Goal: Information Seeking & Learning: Learn about a topic

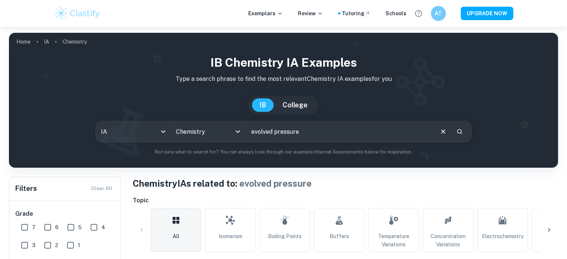
scroll to position [216, 0]
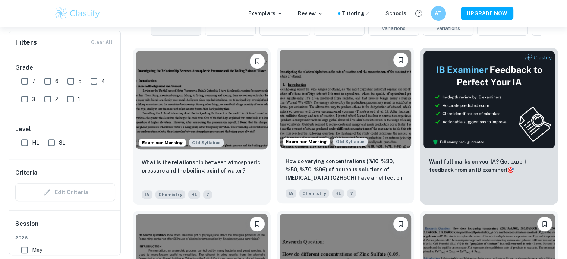
click at [378, 133] on img at bounding box center [346, 99] width 132 height 99
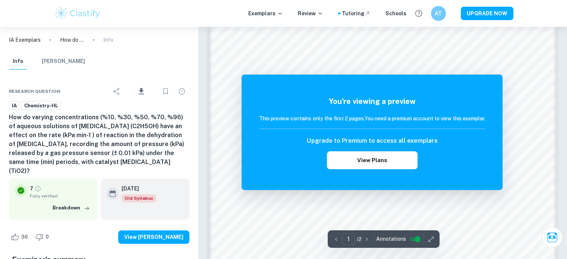
scroll to position [596, 0]
click at [388, 162] on button "View Plans" at bounding box center [372, 160] width 90 height 18
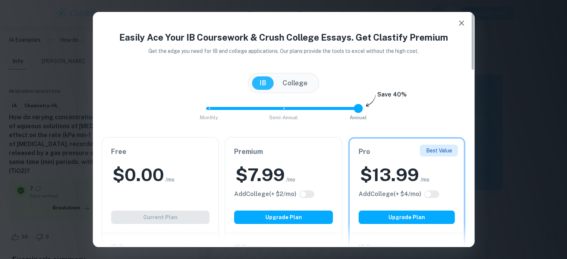
click at [460, 23] on icon "button" at bounding box center [461, 23] width 9 height 9
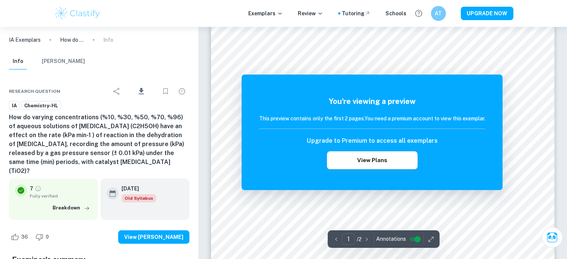
scroll to position [108, 0]
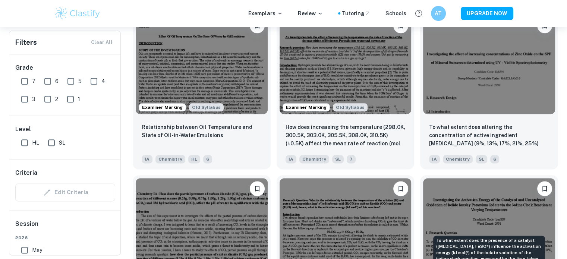
scroll to position [903, 0]
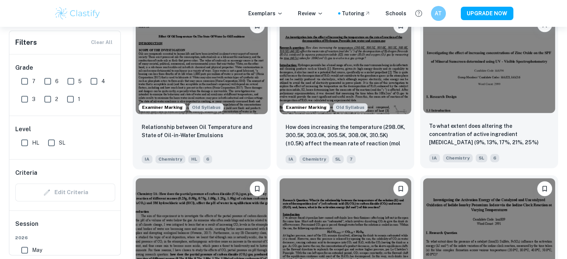
click at [512, 74] on img at bounding box center [489, 63] width 132 height 99
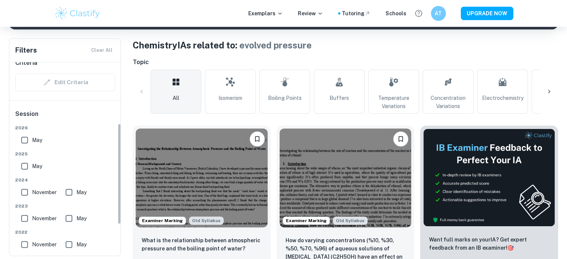
scroll to position [118, 0]
click at [28, 139] on input "May" at bounding box center [24, 140] width 15 height 15
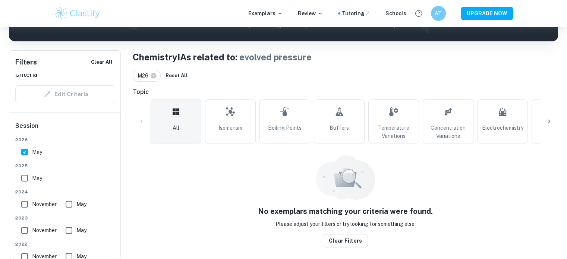
scroll to position [114, 0]
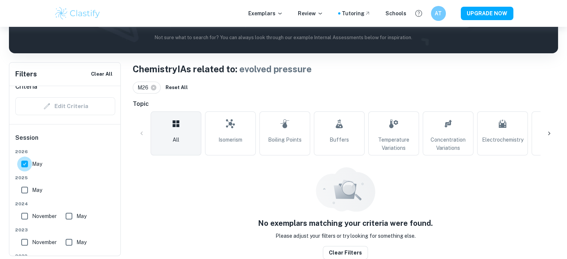
click at [23, 163] on input "May" at bounding box center [24, 164] width 15 height 15
checkbox input "false"
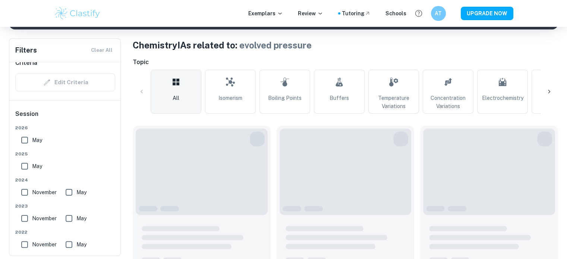
click at [27, 168] on input "May" at bounding box center [24, 166] width 15 height 15
checkbox input "true"
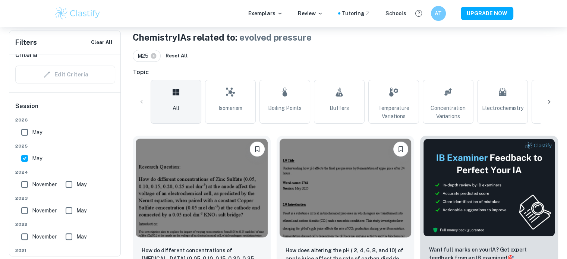
scroll to position [0, 0]
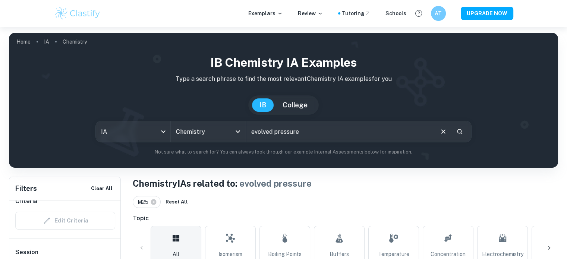
click at [273, 132] on input "evolved pressure" at bounding box center [339, 131] width 187 height 21
click at [285, 132] on input "pressure" at bounding box center [339, 131] width 187 height 21
type input "pressure and concentration"
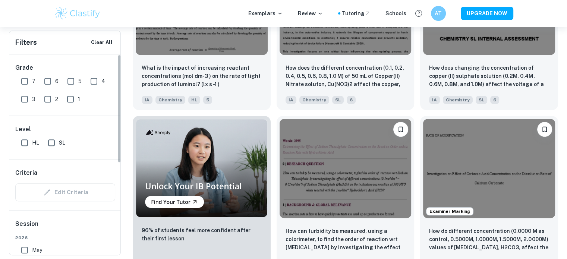
scroll to position [491, 0]
click at [48, 79] on input "6" at bounding box center [47, 81] width 15 height 15
checkbox input "true"
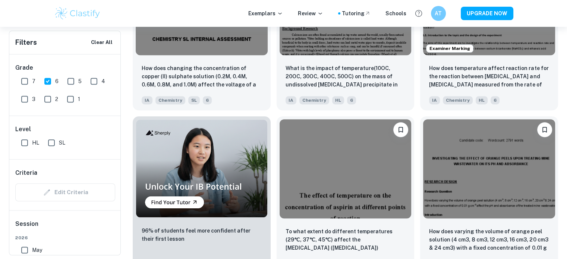
click at [26, 82] on input "7" at bounding box center [24, 81] width 15 height 15
checkbox input "true"
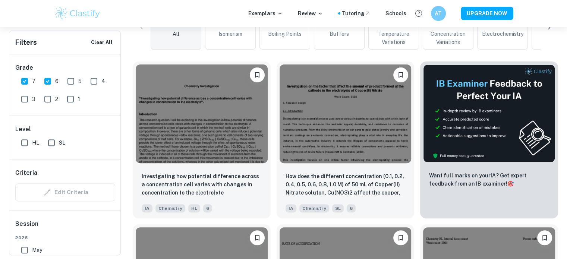
scroll to position [220, 0]
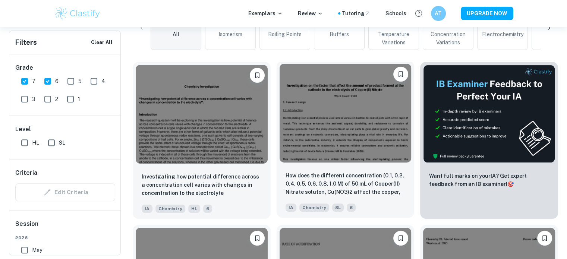
click at [337, 127] on img at bounding box center [346, 113] width 132 height 99
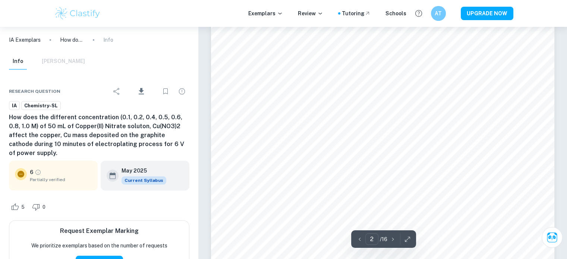
scroll to position [647, 0]
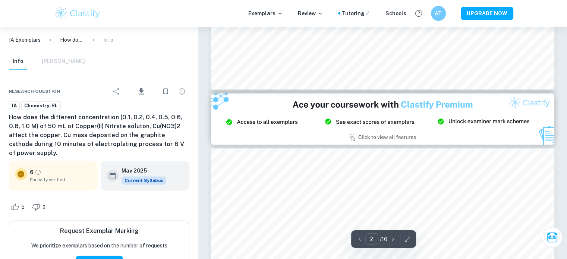
type input "3"
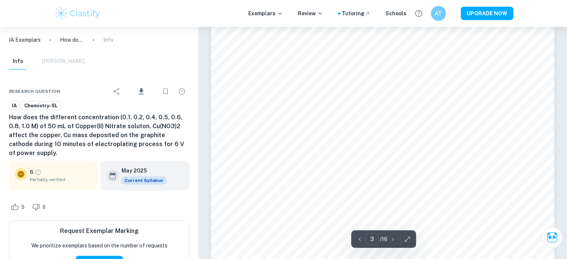
scroll to position [1138, 0]
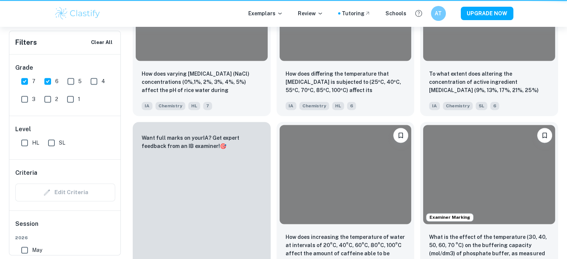
scroll to position [220, 0]
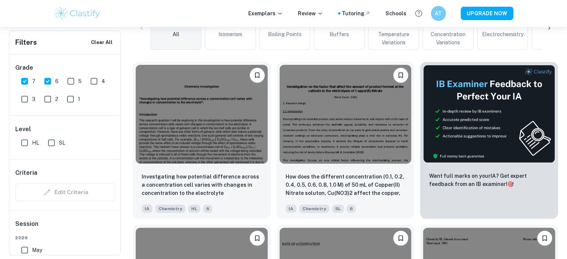
click at [51, 79] on input "6" at bounding box center [47, 81] width 15 height 15
checkbox input "false"
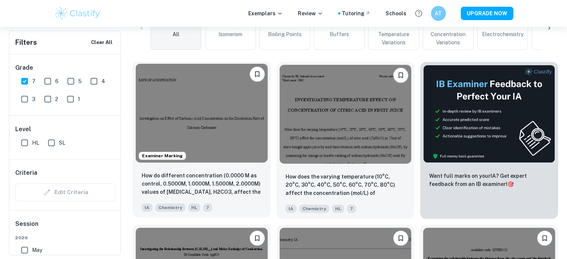
click at [231, 125] on img at bounding box center [202, 113] width 132 height 99
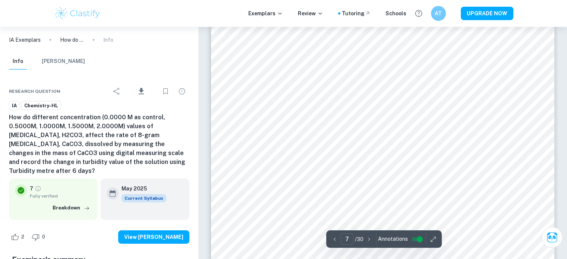
scroll to position [2847, 0]
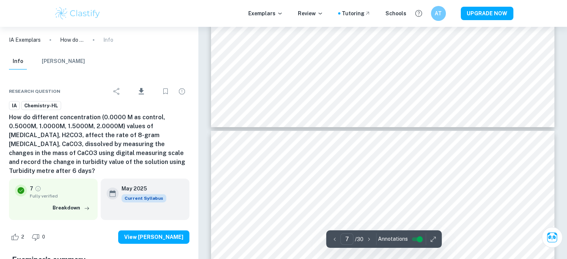
type input "8"
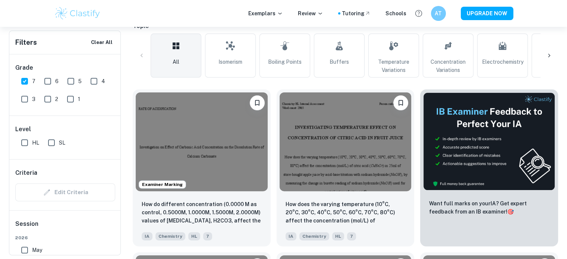
scroll to position [41, 0]
